Goal: Information Seeking & Learning: Learn about a topic

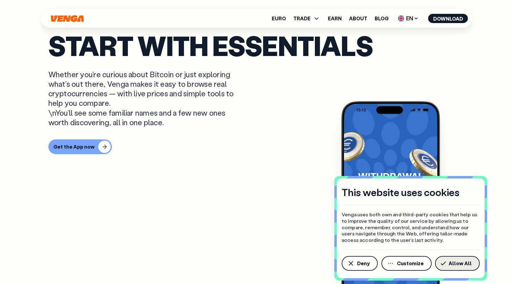
click at [456, 261] on span "Allow All" at bounding box center [459, 263] width 23 height 5
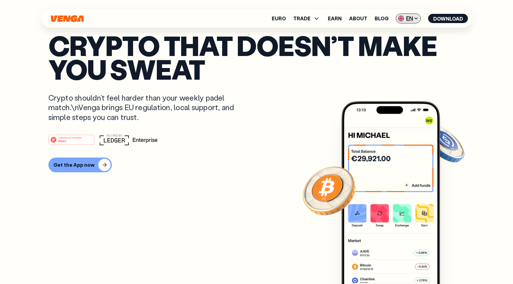
click at [407, 19] on span "EN" at bounding box center [408, 19] width 25 height 10
click at [408, 18] on span "EN" at bounding box center [408, 19] width 25 height 10
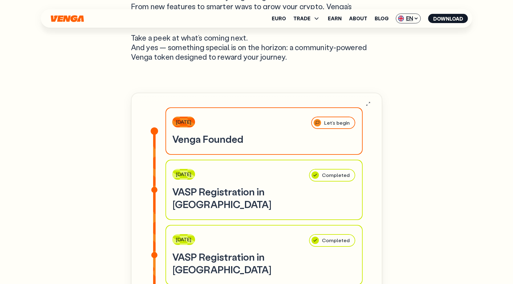
scroll to position [1960, 0]
click at [308, 18] on span "TRADE" at bounding box center [301, 18] width 17 height 5
click at [38, 159] on div "Our Roadmap We’ve launched — and we’re just getting started. From new features …" at bounding box center [256, 219] width 443 height 574
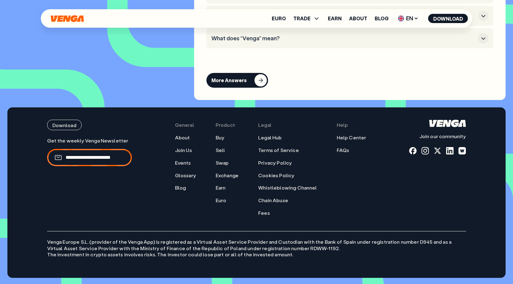
scroll to position [2883, 0]
click at [189, 135] on link "About" at bounding box center [182, 138] width 15 height 6
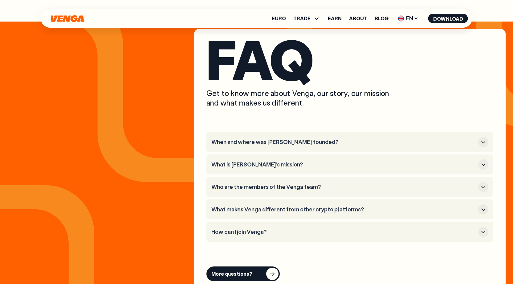
scroll to position [2295, 0]
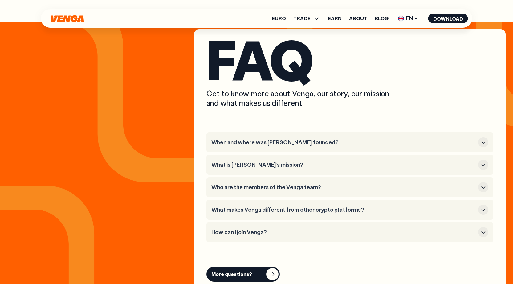
click at [314, 139] on h3 "When and where was [PERSON_NAME] founded?" at bounding box center [343, 142] width 264 height 7
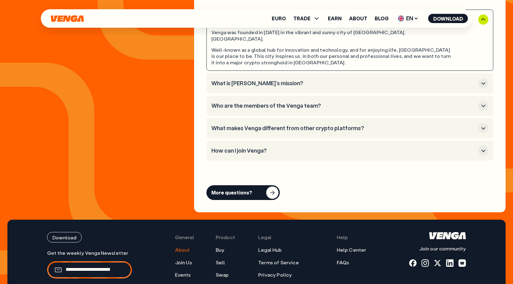
scroll to position [2418, 0]
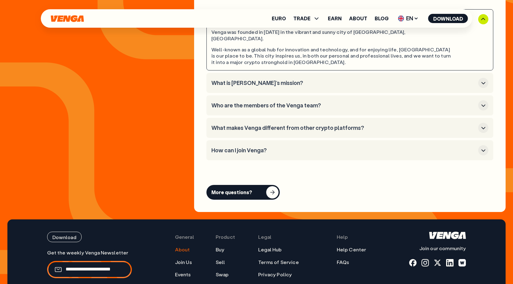
click at [271, 80] on h3 "What is [PERSON_NAME]’s mission?" at bounding box center [343, 83] width 264 height 7
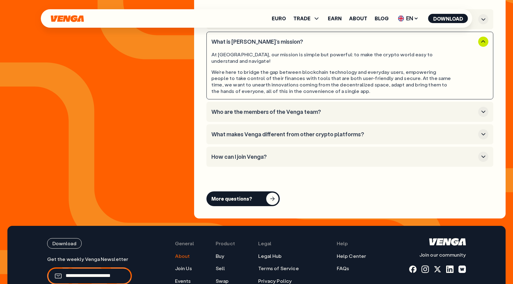
click at [305, 107] on button "Who are the members of the Venga team?" at bounding box center [349, 112] width 277 height 10
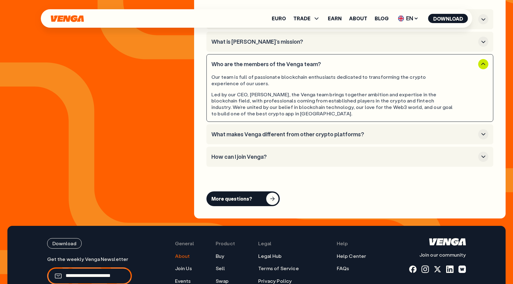
click at [301, 131] on h3 "What makes Venga different from other crypto platforms?" at bounding box center [343, 134] width 264 height 7
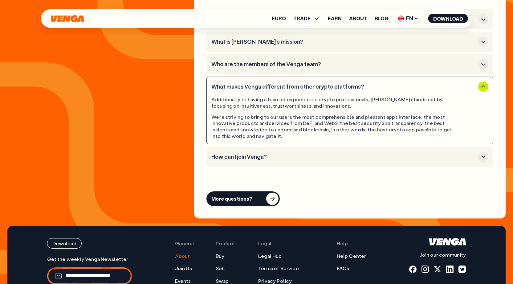
click at [273, 154] on h3 "How can I join Venga?" at bounding box center [343, 157] width 264 height 7
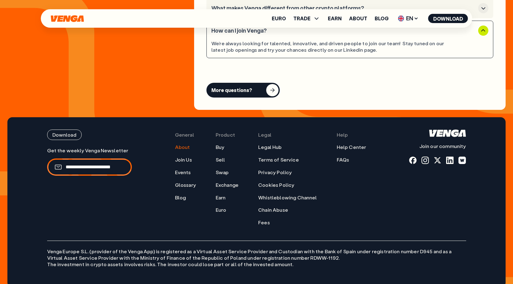
scroll to position [2497, 0]
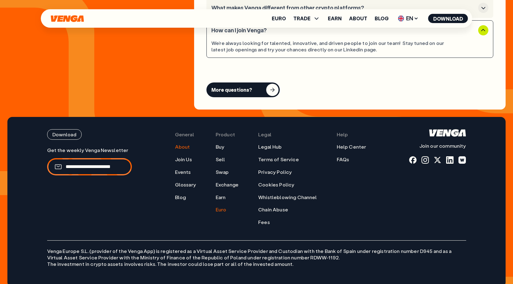
click at [226, 207] on link "Euro" at bounding box center [220, 210] width 11 height 6
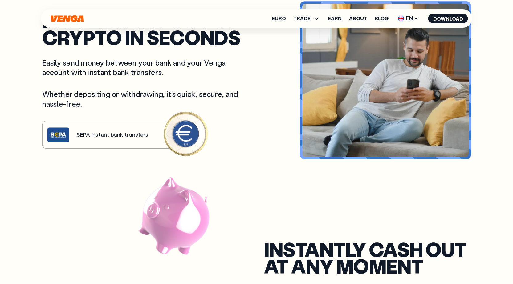
scroll to position [308, 0]
